Goal: Task Accomplishment & Management: Manage account settings

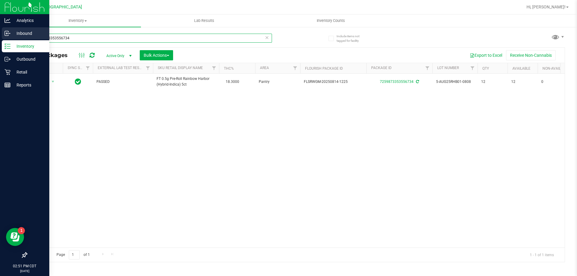
drag, startPoint x: 0, startPoint y: 0, endPoint x: 0, endPoint y: 32, distance: 31.9
click at [0, 32] on div "Analytics Inbound Inventory Outbound Retail Reports 02:51 PM CDT 09/19/2025 09/…" at bounding box center [288, 138] width 577 height 276
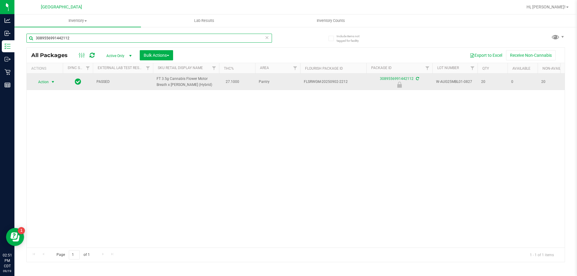
type input "3089556991442112"
click at [52, 83] on span "select" at bounding box center [52, 82] width 5 height 5
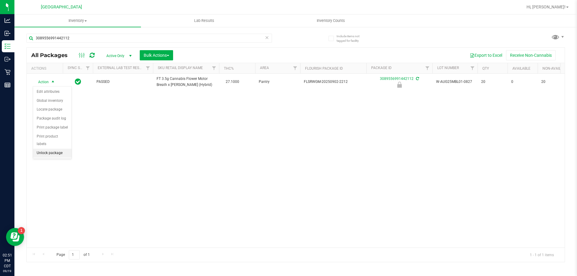
click at [48, 149] on li "Unlock package" at bounding box center [52, 153] width 38 height 9
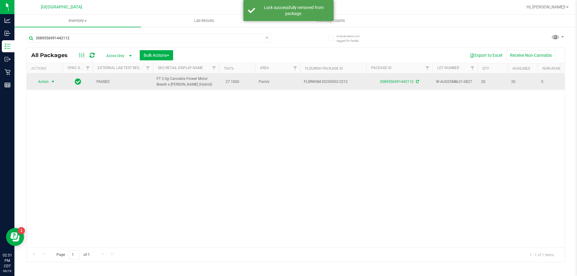
click at [49, 80] on span "select" at bounding box center [53, 82] width 8 height 8
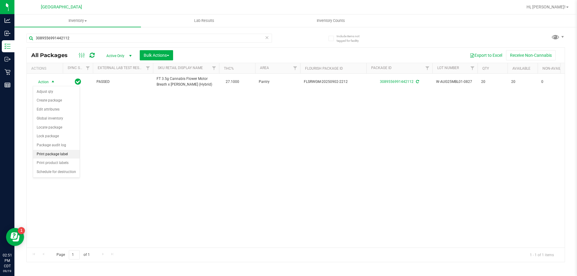
click at [57, 152] on li "Print package label" at bounding box center [56, 154] width 47 height 9
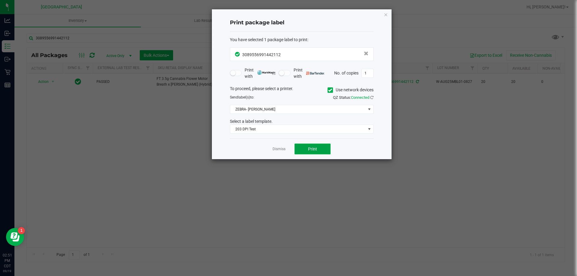
click at [324, 149] on button "Print" at bounding box center [313, 149] width 36 height 11
drag, startPoint x: 279, startPoint y: 147, endPoint x: 145, endPoint y: 66, distance: 156.3
click at [279, 147] on link "Dismiss" at bounding box center [279, 149] width 13 height 5
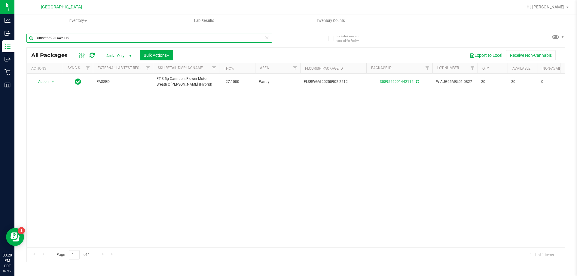
drag, startPoint x: 67, startPoint y: 39, endPoint x: 22, endPoint y: 48, distance: 46.0
click at [29, 45] on div "3089556991442112" at bounding box center [149, 41] width 246 height 14
click at [95, 40] on input "text" at bounding box center [149, 38] width 246 height 9
type input "4196620351620240"
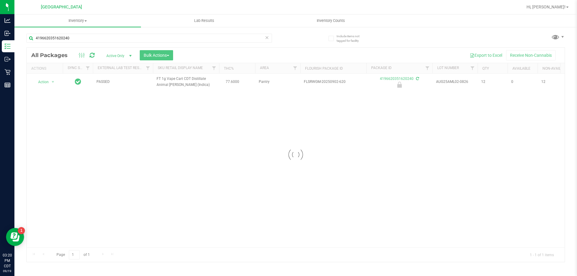
click at [47, 84] on div at bounding box center [296, 155] width 538 height 214
click at [46, 83] on span "Action" at bounding box center [41, 82] width 16 height 8
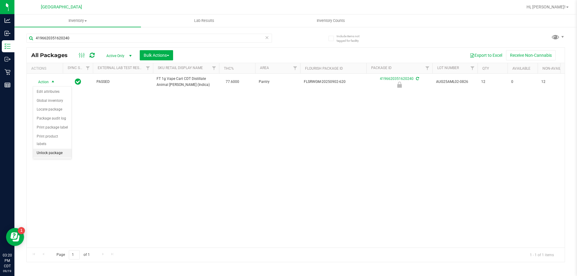
click at [51, 149] on li "Unlock package" at bounding box center [52, 153] width 38 height 9
click at [47, 81] on span "Action" at bounding box center [41, 82] width 16 height 8
click at [52, 155] on li "Print package label" at bounding box center [56, 154] width 47 height 9
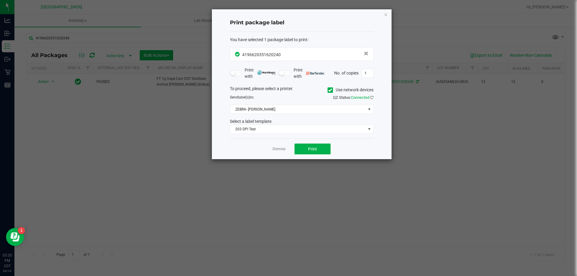
click at [303, 142] on div "Dismiss Print" at bounding box center [302, 149] width 144 height 21
click at [309, 149] on span "Print" at bounding box center [312, 149] width 9 height 5
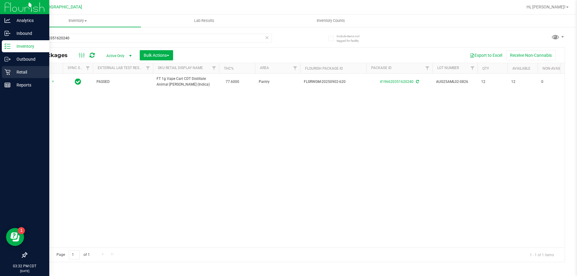
click at [13, 75] on p "Retail" at bounding box center [29, 72] width 36 height 7
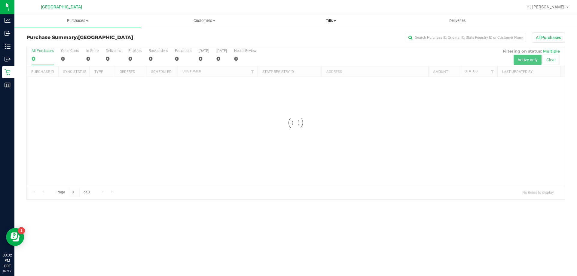
click at [332, 25] on uib-tab-heading "Tills Manage tills Reconcile e-payments" at bounding box center [331, 21] width 126 height 12
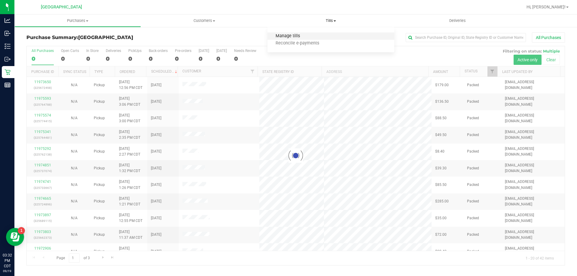
click at [285, 38] on span "Manage tills" at bounding box center [288, 36] width 41 height 5
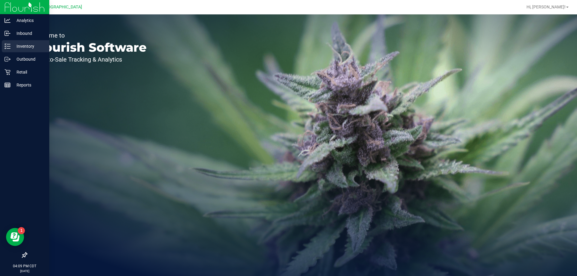
click at [22, 44] on p "Inventory" at bounding box center [29, 46] width 36 height 7
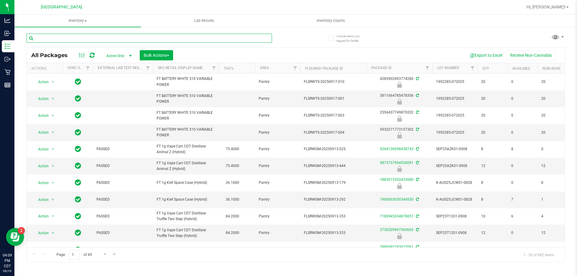
click at [174, 38] on input "text" at bounding box center [149, 38] width 246 height 9
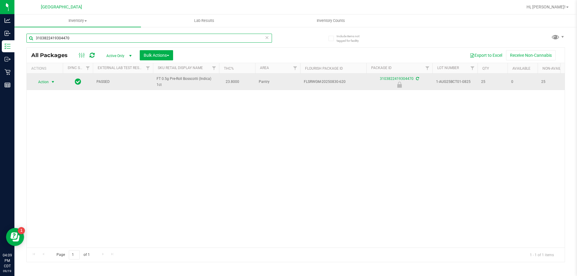
type input "3103822419304470"
click at [43, 82] on span "Action" at bounding box center [41, 82] width 16 height 8
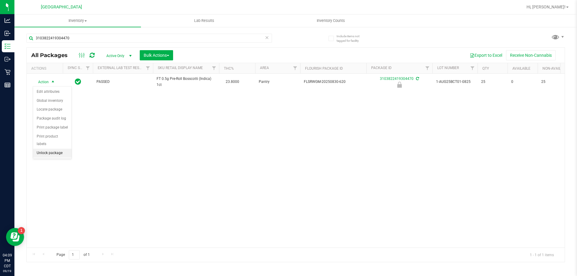
click at [53, 149] on li "Unlock package" at bounding box center [52, 153] width 38 height 9
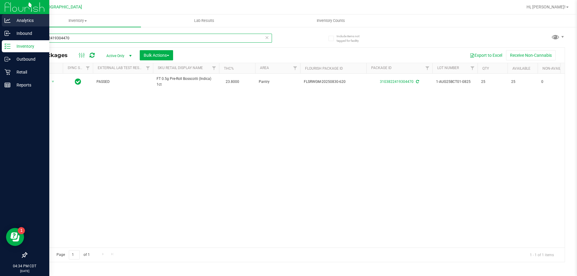
drag, startPoint x: 85, startPoint y: 38, endPoint x: 0, endPoint y: 20, distance: 87.1
click at [0, 20] on div "Analytics Inbound Inventory Outbound Retail Reports 04:34 PM CDT 09/19/2025 09/…" at bounding box center [288, 138] width 577 height 276
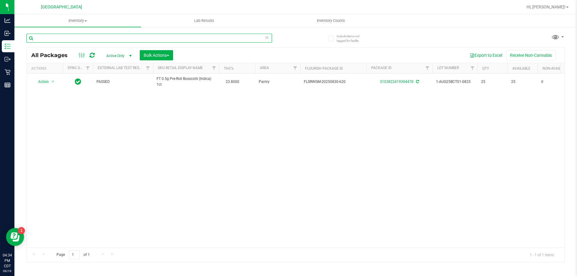
click at [76, 41] on input "text" at bounding box center [149, 38] width 246 height 9
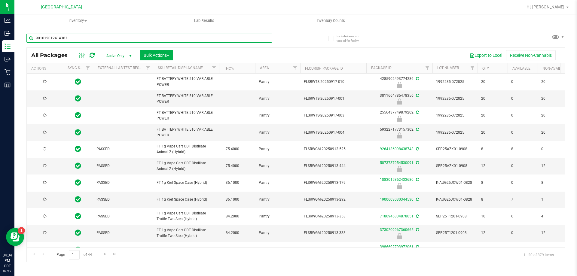
type input "9016120124143639"
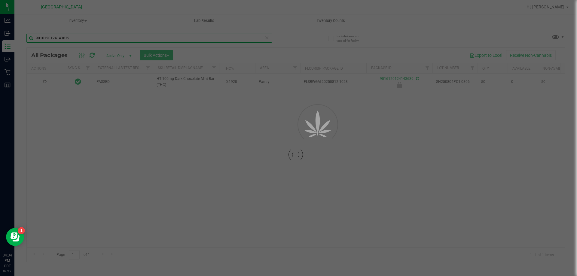
type input "2026-02-14"
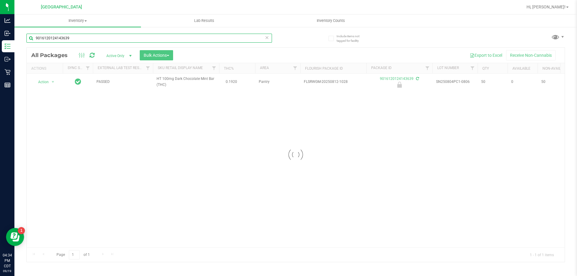
type input "9016120124143639"
click at [50, 80] on div at bounding box center [296, 155] width 538 height 214
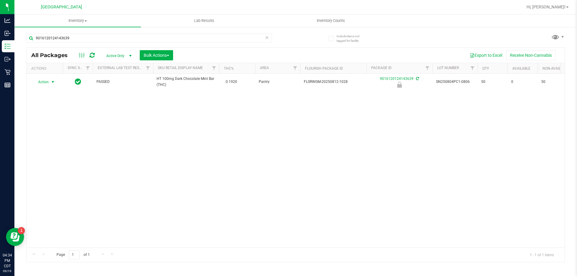
click at [46, 82] on span "Action" at bounding box center [41, 82] width 16 height 8
click at [52, 149] on li "Unlock package" at bounding box center [52, 153] width 38 height 9
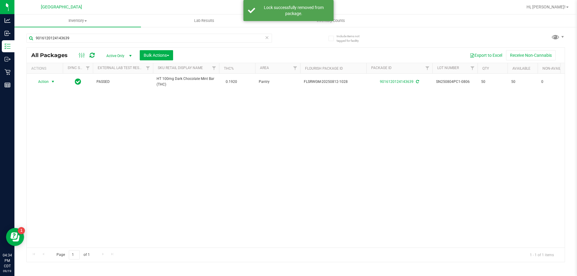
click at [44, 82] on span "Action" at bounding box center [41, 82] width 16 height 8
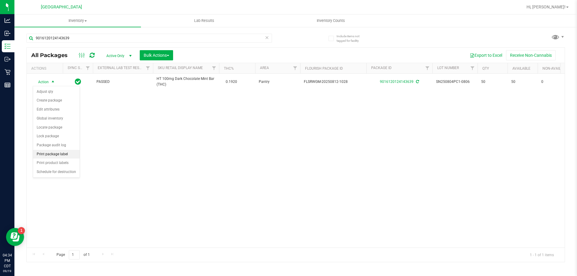
click at [57, 153] on li "Print package label" at bounding box center [56, 154] width 47 height 9
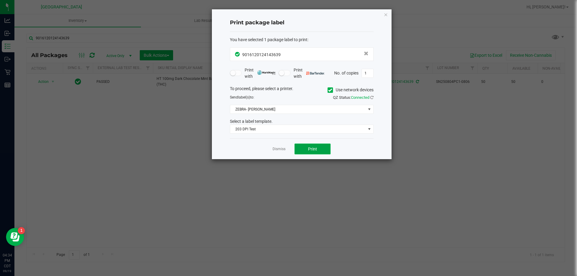
click at [315, 151] on span "Print" at bounding box center [312, 149] width 9 height 5
click at [281, 150] on link "Dismiss" at bounding box center [279, 149] width 13 height 5
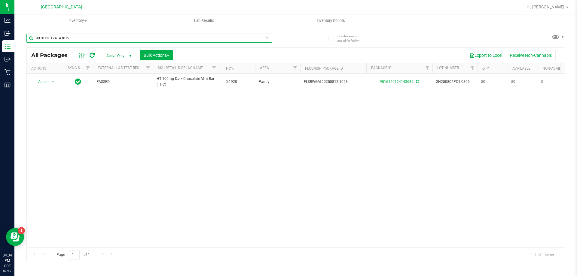
drag, startPoint x: 87, startPoint y: 36, endPoint x: 33, endPoint y: 38, distance: 53.8
click at [33, 38] on input "9016120124143639" at bounding box center [149, 38] width 246 height 9
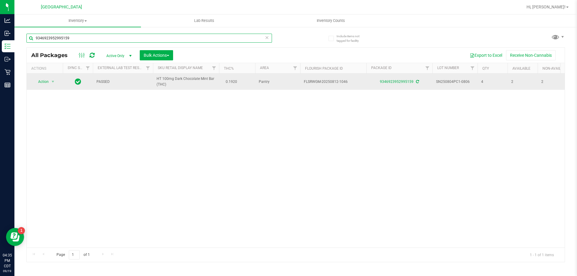
type input "9346923952995159"
click at [44, 79] on span "Action" at bounding box center [41, 82] width 16 height 8
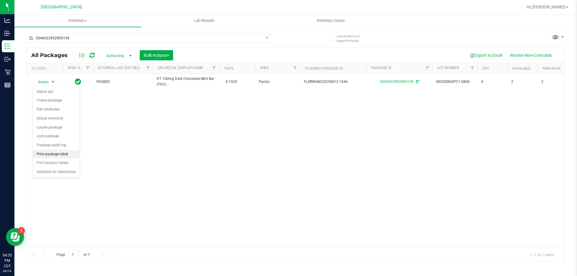
click at [57, 150] on ul "Adjust qty Create package Edit attributes Global inventory Locate package Lock …" at bounding box center [56, 131] width 47 height 89
click at [57, 151] on li "Print package label" at bounding box center [56, 154] width 47 height 9
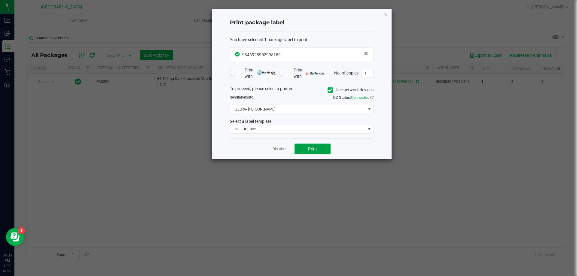
click at [317, 150] on span "Print" at bounding box center [312, 149] width 9 height 5
click at [280, 151] on link "Dismiss" at bounding box center [279, 149] width 13 height 5
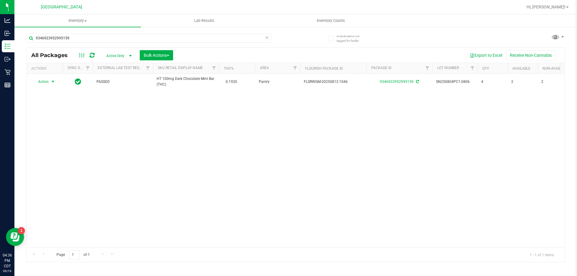
click at [267, 39] on icon at bounding box center [267, 37] width 4 height 7
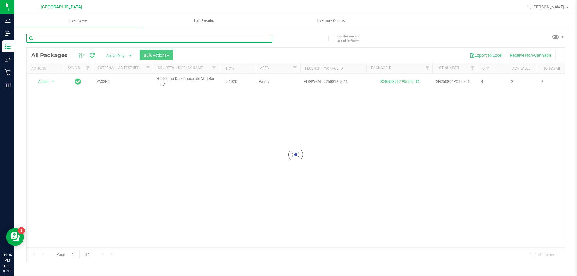
click at [248, 38] on input "text" at bounding box center [149, 38] width 246 height 9
type input "6786398140438884"
click at [43, 83] on div at bounding box center [296, 155] width 538 height 214
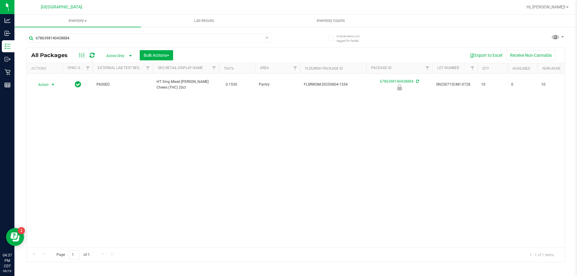
click at [43, 83] on span "Action" at bounding box center [41, 85] width 16 height 8
click at [54, 149] on li "Unlock package" at bounding box center [52, 153] width 38 height 9
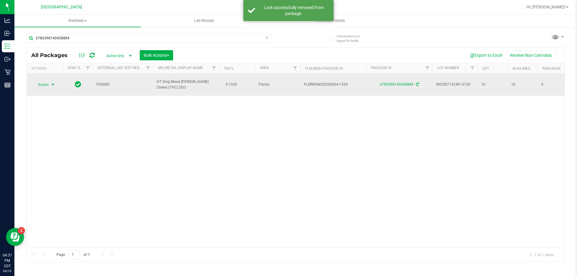
click at [44, 81] on span "Action" at bounding box center [41, 85] width 16 height 8
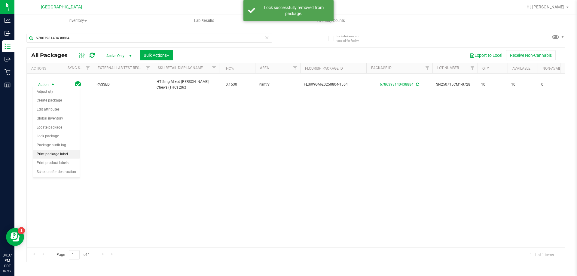
click at [56, 153] on li "Print package label" at bounding box center [56, 154] width 47 height 9
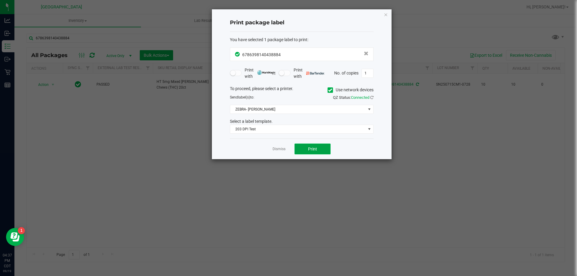
click at [309, 146] on button "Print" at bounding box center [313, 149] width 36 height 11
click at [282, 149] on link "Dismiss" at bounding box center [279, 149] width 13 height 5
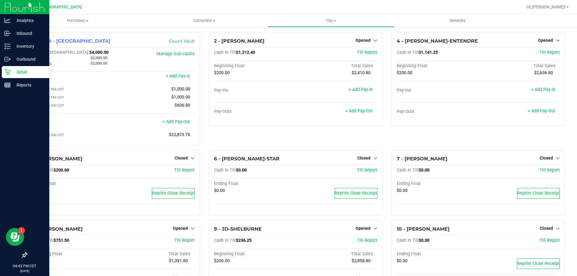
click at [18, 69] on p "Retail" at bounding box center [29, 72] width 36 height 7
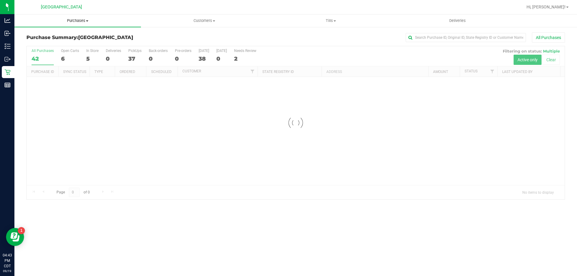
click at [78, 20] on span "Purchases" at bounding box center [77, 20] width 127 height 5
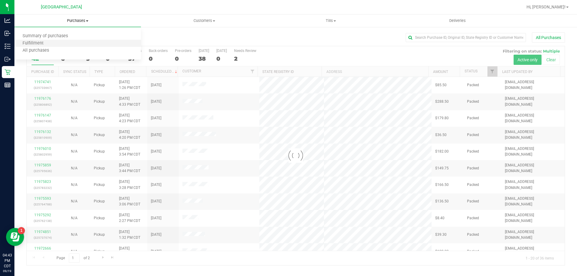
click at [74, 40] on li "Fulfillment" at bounding box center [77, 43] width 127 height 7
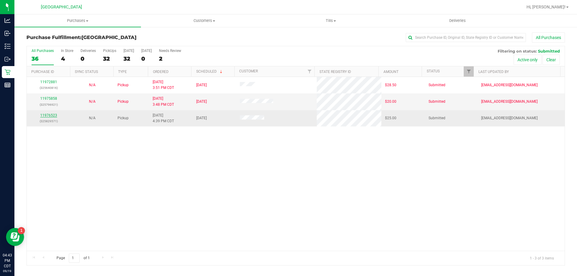
click at [49, 117] on link "11976523" at bounding box center [48, 115] width 17 height 4
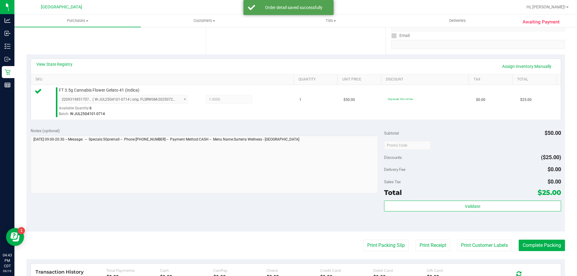
scroll to position [120, 0]
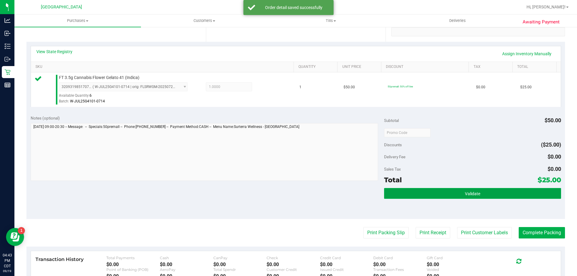
click at [436, 195] on button "Validate" at bounding box center [472, 193] width 177 height 11
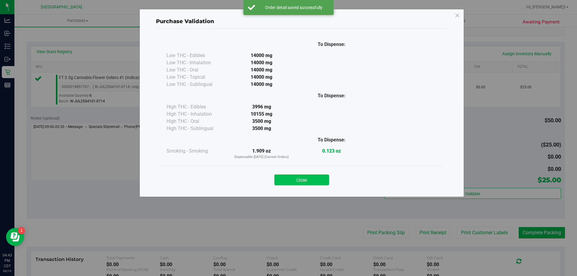
click at [292, 184] on button "Close" at bounding box center [301, 180] width 55 height 11
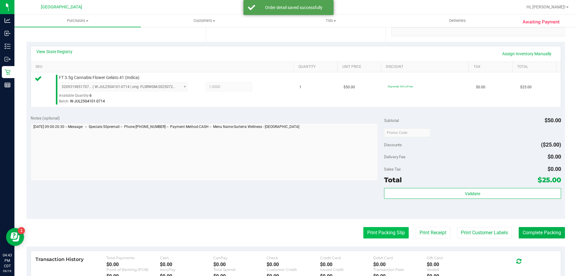
click at [367, 228] on button "Print Packing Slip" at bounding box center [385, 232] width 45 height 11
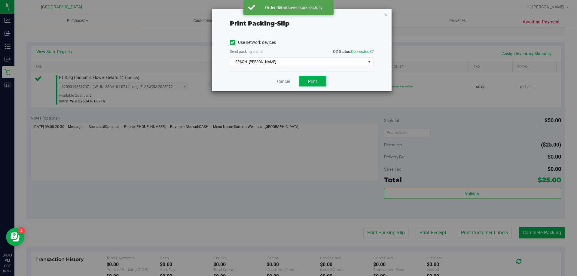
click at [314, 87] on div "Cancel Print" at bounding box center [302, 81] width 144 height 20
click at [308, 80] on span "Print" at bounding box center [312, 81] width 9 height 5
click at [285, 81] on link "Cancel" at bounding box center [283, 81] width 13 height 6
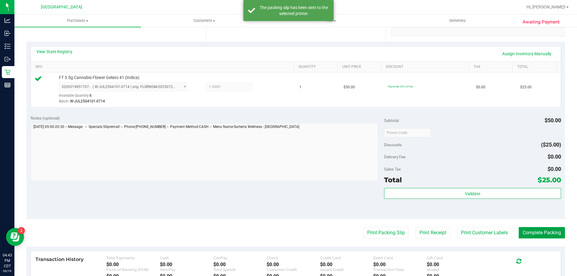
click at [548, 234] on button "Complete Packing" at bounding box center [542, 232] width 46 height 11
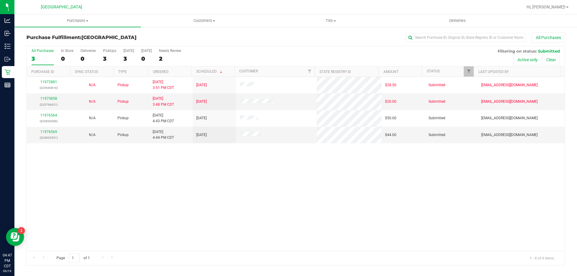
click at [192, 212] on div "11972881 (325640816) N/A Pickup [DATE] 3:51 PM CDT 9/19/2025 $28.50 Submitted […" at bounding box center [296, 164] width 538 height 174
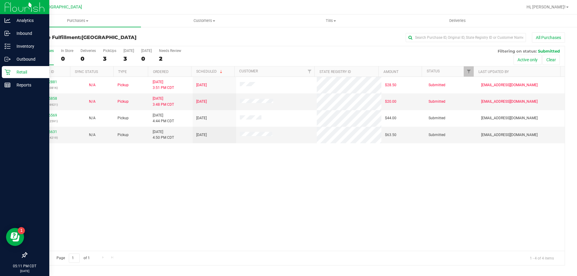
click at [11, 69] on p "Retail" at bounding box center [29, 72] width 36 height 7
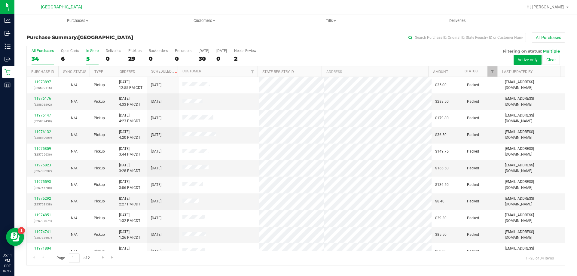
click at [89, 61] on div "5" at bounding box center [92, 58] width 12 height 7
click at [0, 0] on input "In Store 5" at bounding box center [0, 0] width 0 height 0
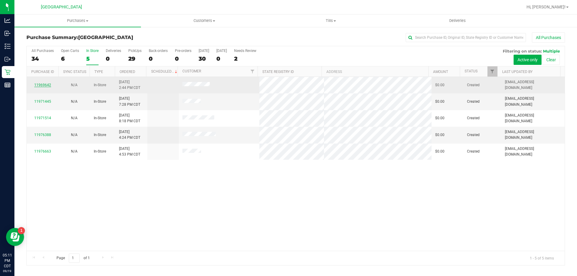
click at [45, 85] on link "11969642" at bounding box center [42, 85] width 17 height 4
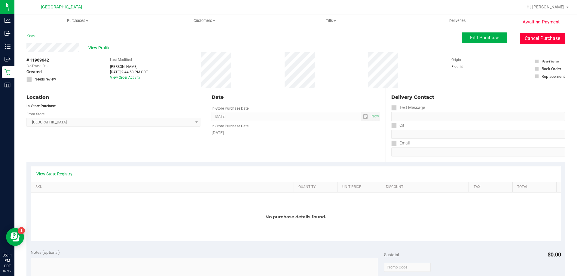
click at [554, 40] on button "Cancel Purchase" at bounding box center [542, 38] width 45 height 11
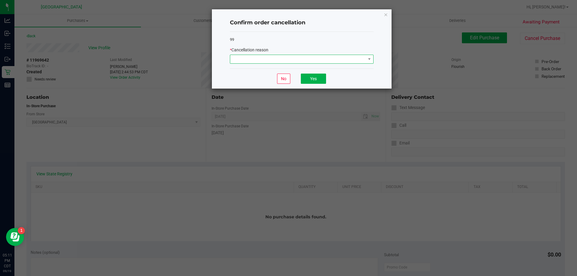
click at [304, 58] on span at bounding box center [298, 59] width 136 height 8
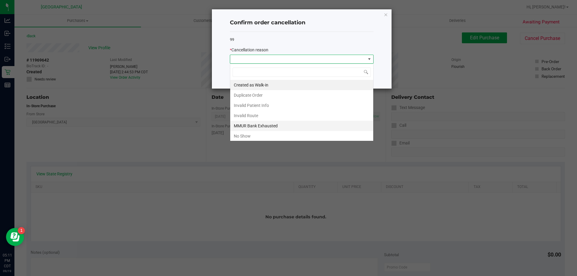
scroll to position [9, 144]
click at [260, 137] on li "No Show" at bounding box center [301, 136] width 143 height 10
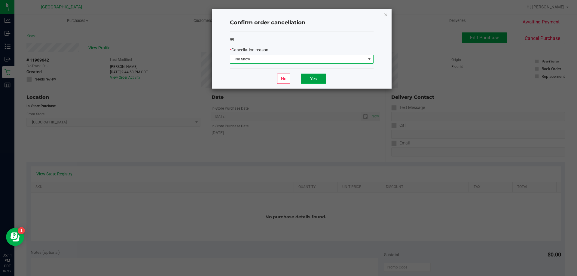
click at [315, 76] on button "Yes" at bounding box center [313, 79] width 25 height 10
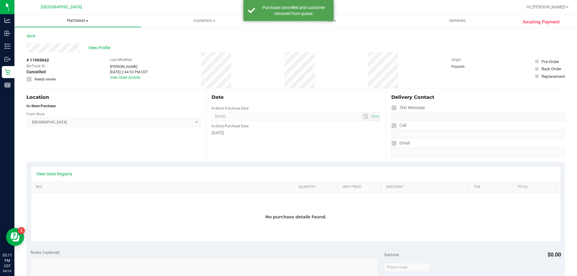
click at [87, 16] on uib-tab-heading "Purchases Summary of purchases Fulfillment All purchases" at bounding box center [77, 20] width 127 height 13
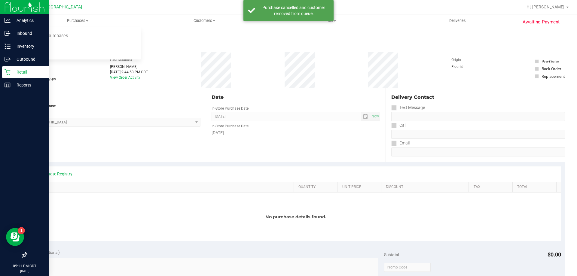
click at [9, 70] on icon at bounding box center [8, 72] width 6 height 6
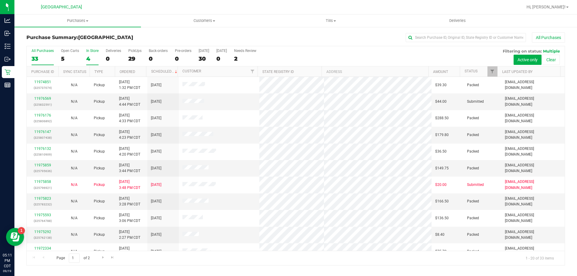
click at [88, 62] on div "4" at bounding box center [92, 58] width 12 height 7
click at [0, 0] on input "In Store 4" at bounding box center [0, 0] width 0 height 0
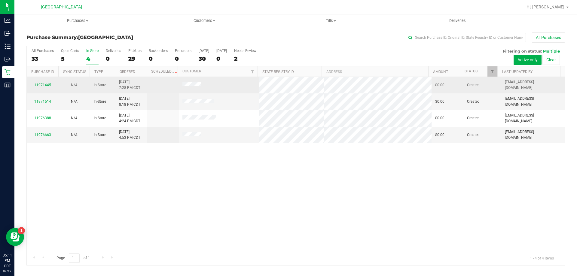
click at [44, 83] on link "11971445" at bounding box center [42, 85] width 17 height 4
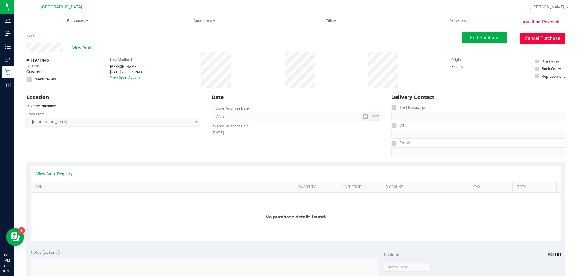
click at [542, 36] on button "Cancel Purchase" at bounding box center [542, 38] width 45 height 11
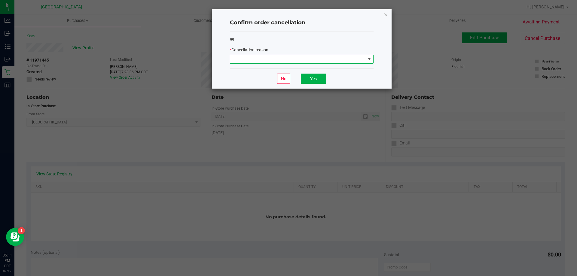
drag, startPoint x: 305, startPoint y: 58, endPoint x: 303, endPoint y: 63, distance: 6.3
click at [304, 58] on span at bounding box center [298, 59] width 136 height 8
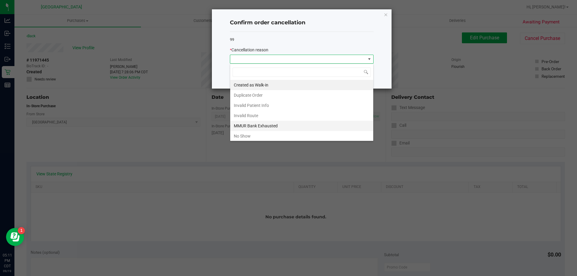
scroll to position [9, 144]
click at [269, 135] on li "No Show" at bounding box center [301, 136] width 143 height 10
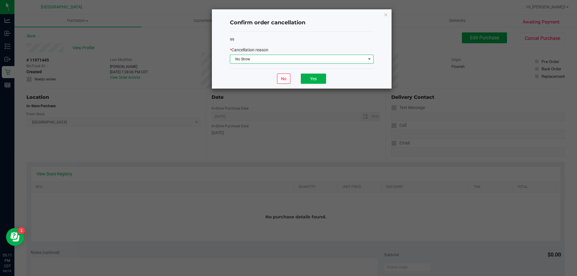
click at [325, 82] on div "No Yes" at bounding box center [302, 79] width 144 height 20
click at [316, 79] on button "Yes" at bounding box center [313, 79] width 25 height 10
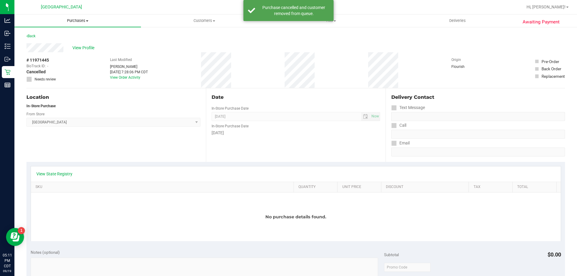
click at [75, 19] on span "Purchases" at bounding box center [77, 20] width 127 height 5
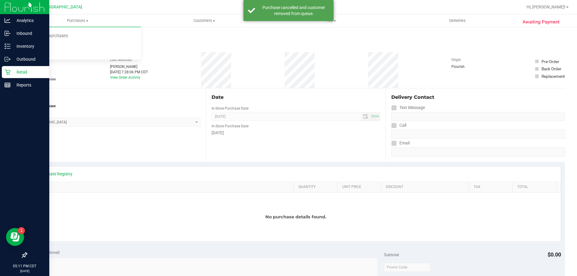
click at [16, 73] on p "Retail" at bounding box center [29, 72] width 36 height 7
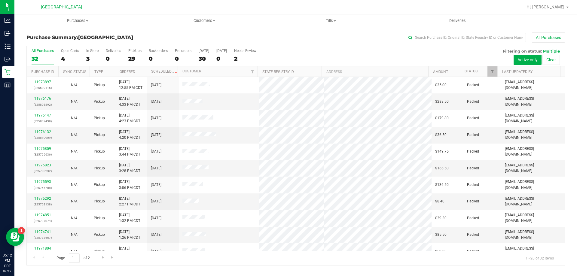
click at [102, 53] on div "All Purchases 32 Open Carts 4 In Store 3 Deliveries 0 PickUps 29 Back-orders 0 …" at bounding box center [296, 56] width 538 height 20
click at [93, 54] on label "In Store 3" at bounding box center [92, 57] width 12 height 17
click at [0, 0] on input "In Store 3" at bounding box center [0, 0] width 0 height 0
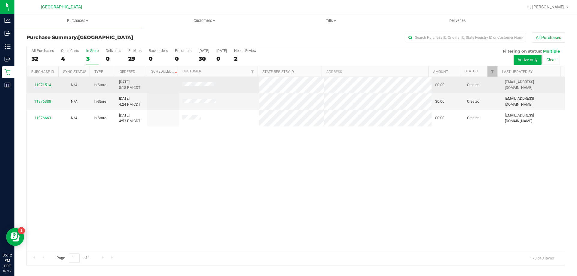
click at [47, 85] on link "11971514" at bounding box center [42, 85] width 17 height 4
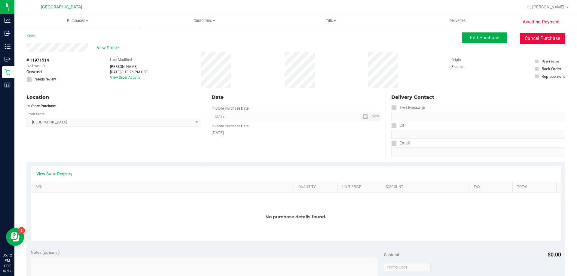
click at [526, 38] on button "Cancel Purchase" at bounding box center [542, 38] width 45 height 11
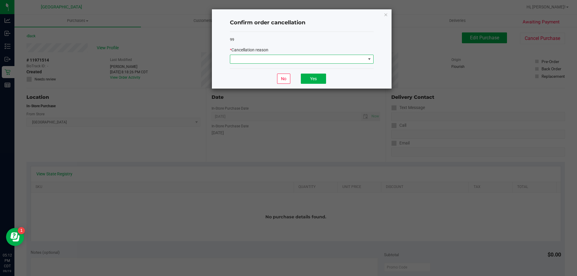
click at [275, 59] on span at bounding box center [298, 59] width 136 height 8
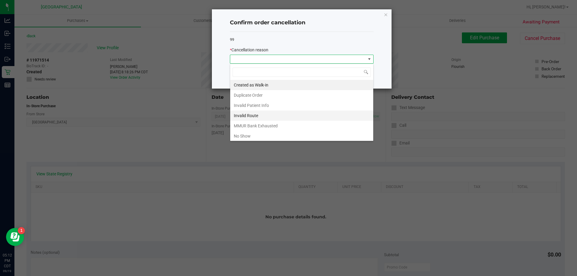
scroll to position [9, 144]
click at [263, 137] on li "No Show" at bounding box center [301, 136] width 143 height 10
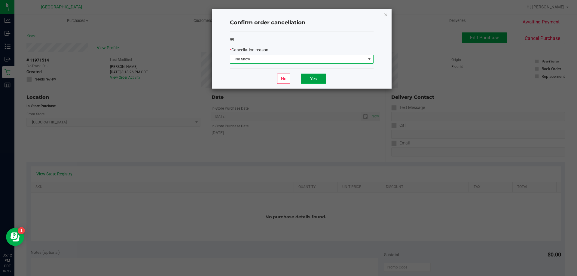
click at [319, 75] on button "Yes" at bounding box center [313, 79] width 25 height 10
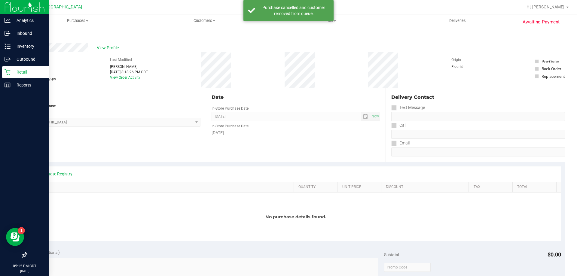
click at [7, 73] on icon at bounding box center [8, 72] width 6 height 6
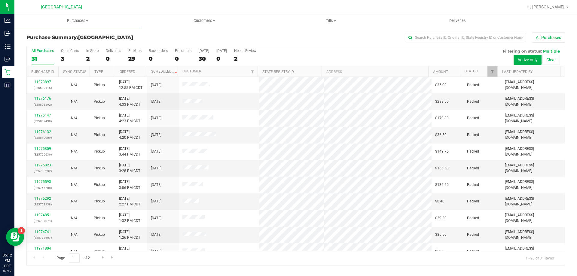
click at [87, 58] on div "2" at bounding box center [92, 58] width 12 height 7
click at [0, 0] on input "In Store 2" at bounding box center [0, 0] width 0 height 0
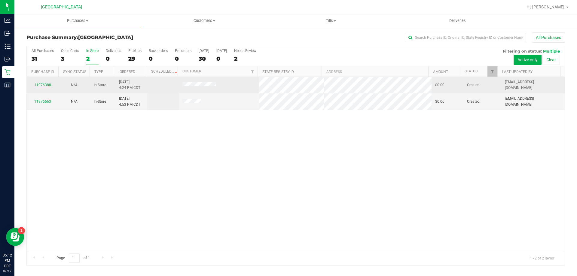
click at [48, 83] on link "11976388" at bounding box center [42, 85] width 17 height 4
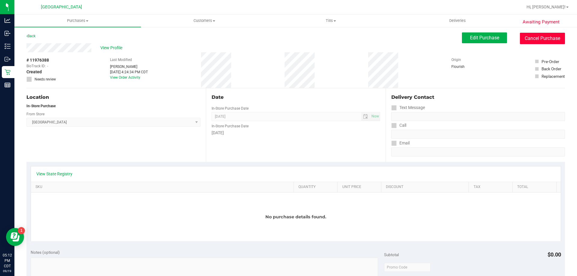
click at [537, 40] on button "Cancel Purchase" at bounding box center [542, 38] width 45 height 11
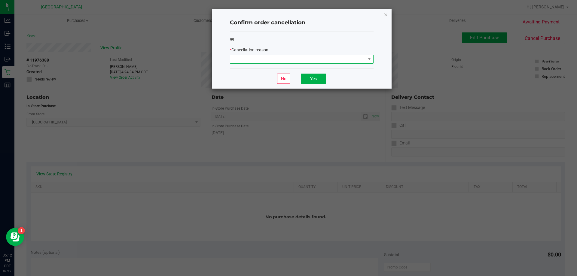
click at [302, 57] on span at bounding box center [298, 59] width 136 height 8
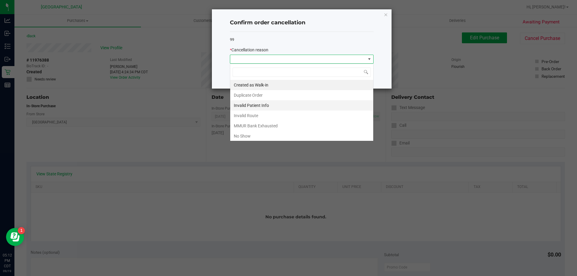
scroll to position [9, 144]
click at [274, 135] on li "No Show" at bounding box center [301, 136] width 143 height 10
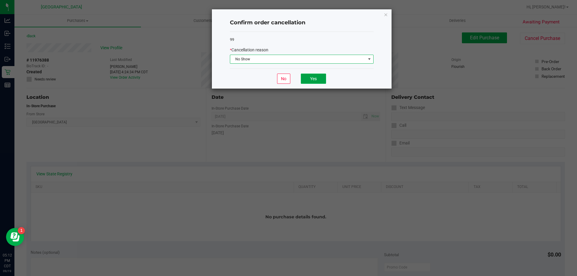
click at [304, 81] on button "Yes" at bounding box center [313, 79] width 25 height 10
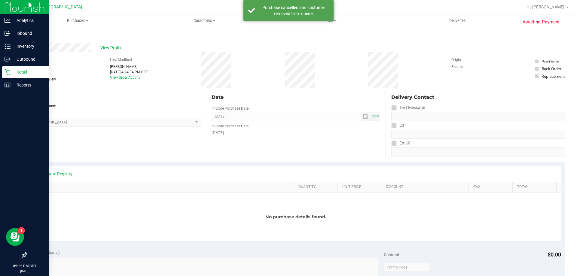
click at [13, 70] on p "Retail" at bounding box center [29, 72] width 36 height 7
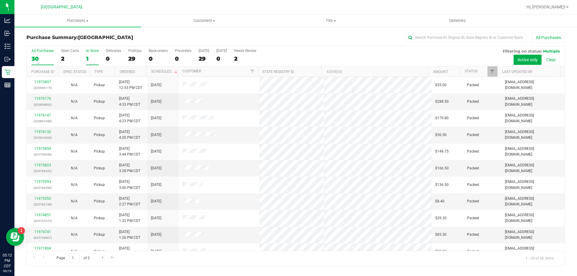
click at [87, 60] on div "1" at bounding box center [92, 58] width 12 height 7
click at [0, 0] on input "In Store 1" at bounding box center [0, 0] width 0 height 0
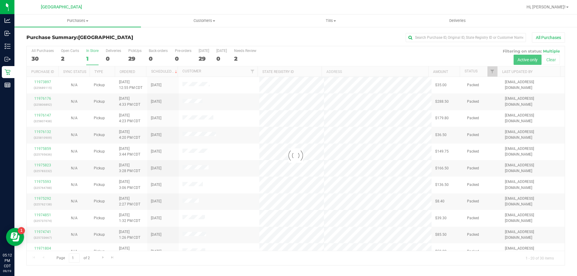
click at [87, 60] on div at bounding box center [296, 155] width 538 height 219
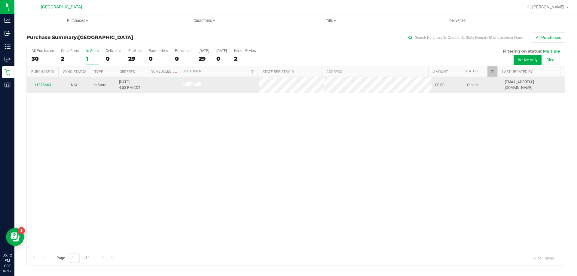
click at [44, 85] on link "11976663" at bounding box center [42, 85] width 17 height 4
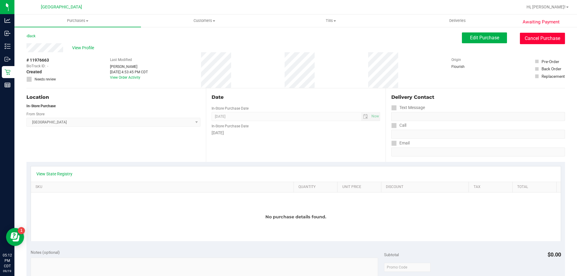
click at [536, 41] on button "Cancel Purchase" at bounding box center [542, 38] width 45 height 11
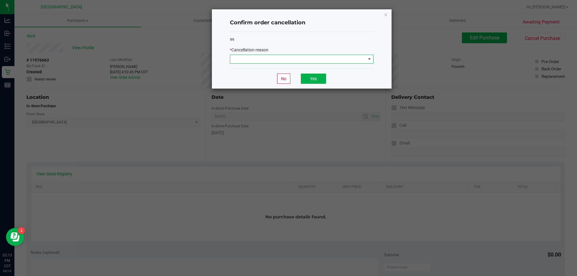
click at [292, 60] on span at bounding box center [298, 59] width 136 height 8
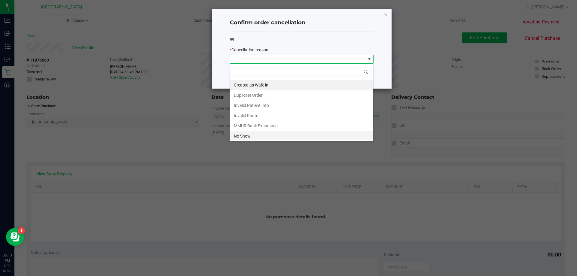
scroll to position [9, 144]
click at [264, 139] on li "No Show" at bounding box center [301, 136] width 143 height 10
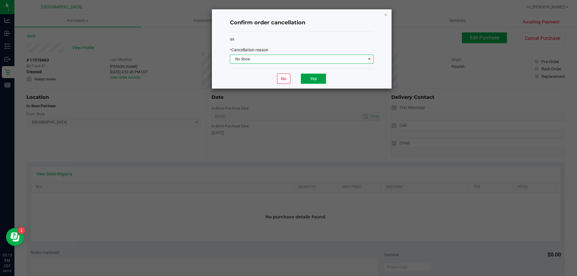
click at [308, 82] on button "Yes" at bounding box center [313, 79] width 25 height 10
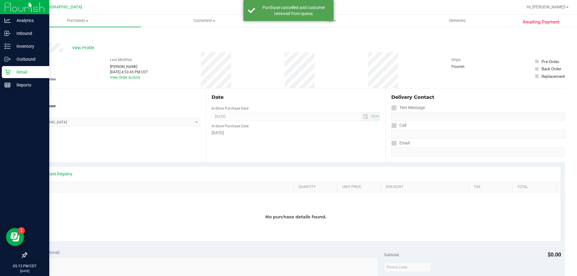
click at [5, 68] on div "Retail" at bounding box center [25, 72] width 47 height 12
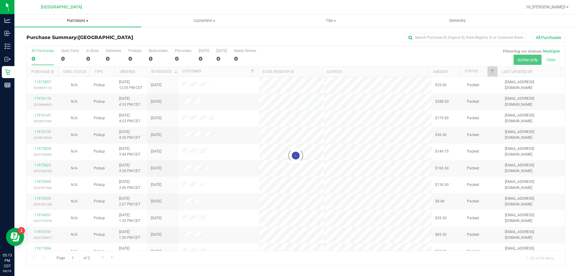
click at [80, 19] on span "Purchases" at bounding box center [77, 20] width 127 height 5
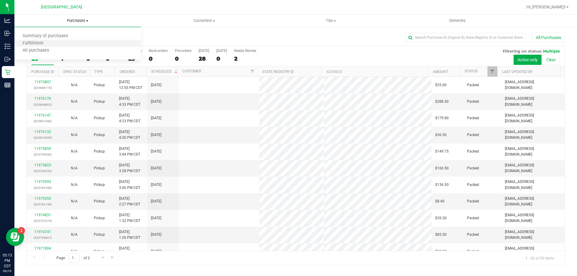
click at [71, 44] on li "Fulfillment" at bounding box center [77, 43] width 127 height 7
